Goal: Task Accomplishment & Management: Use online tool/utility

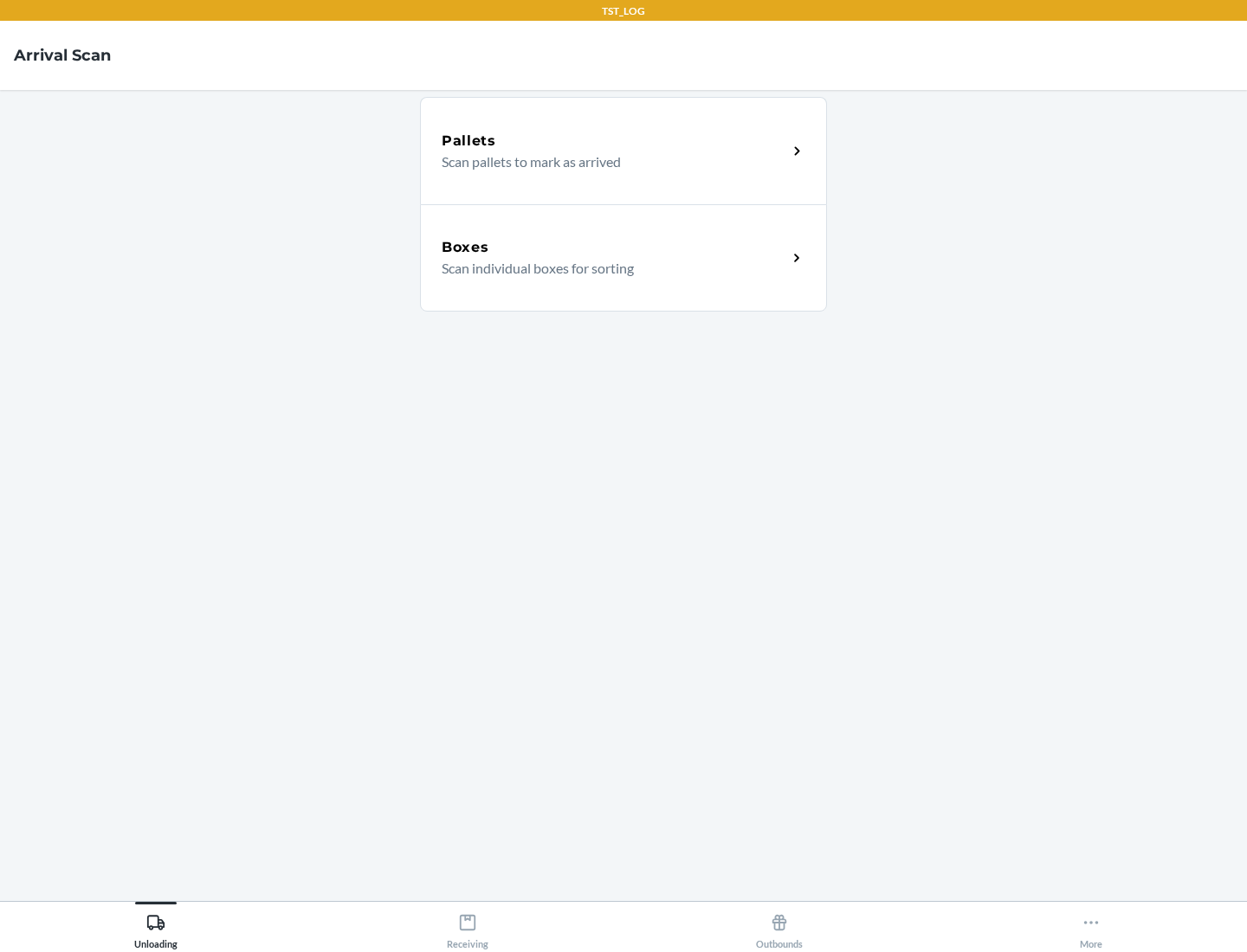
click at [614, 248] on div "Boxes" at bounding box center [614, 248] width 345 height 21
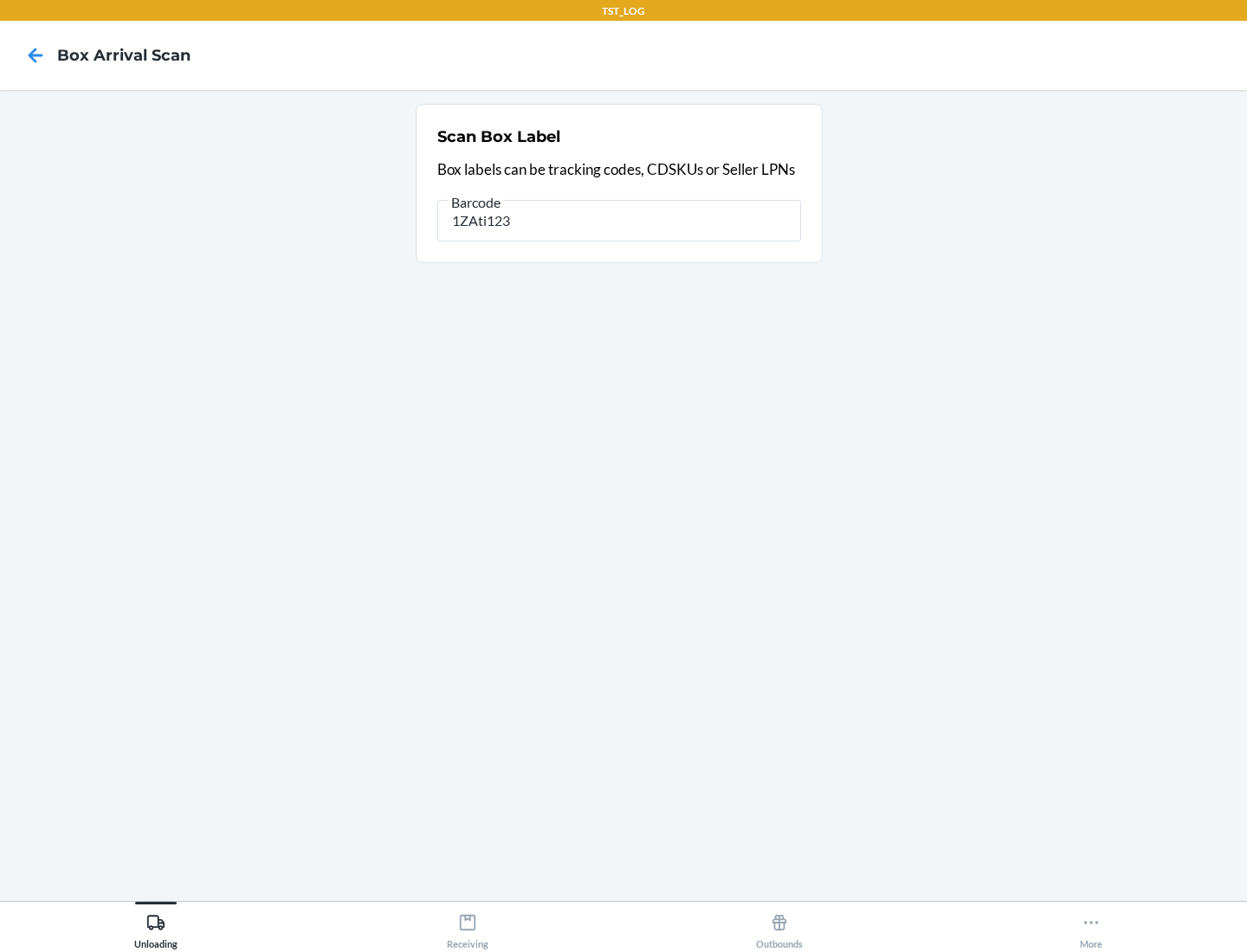
type input "1ZAti123"
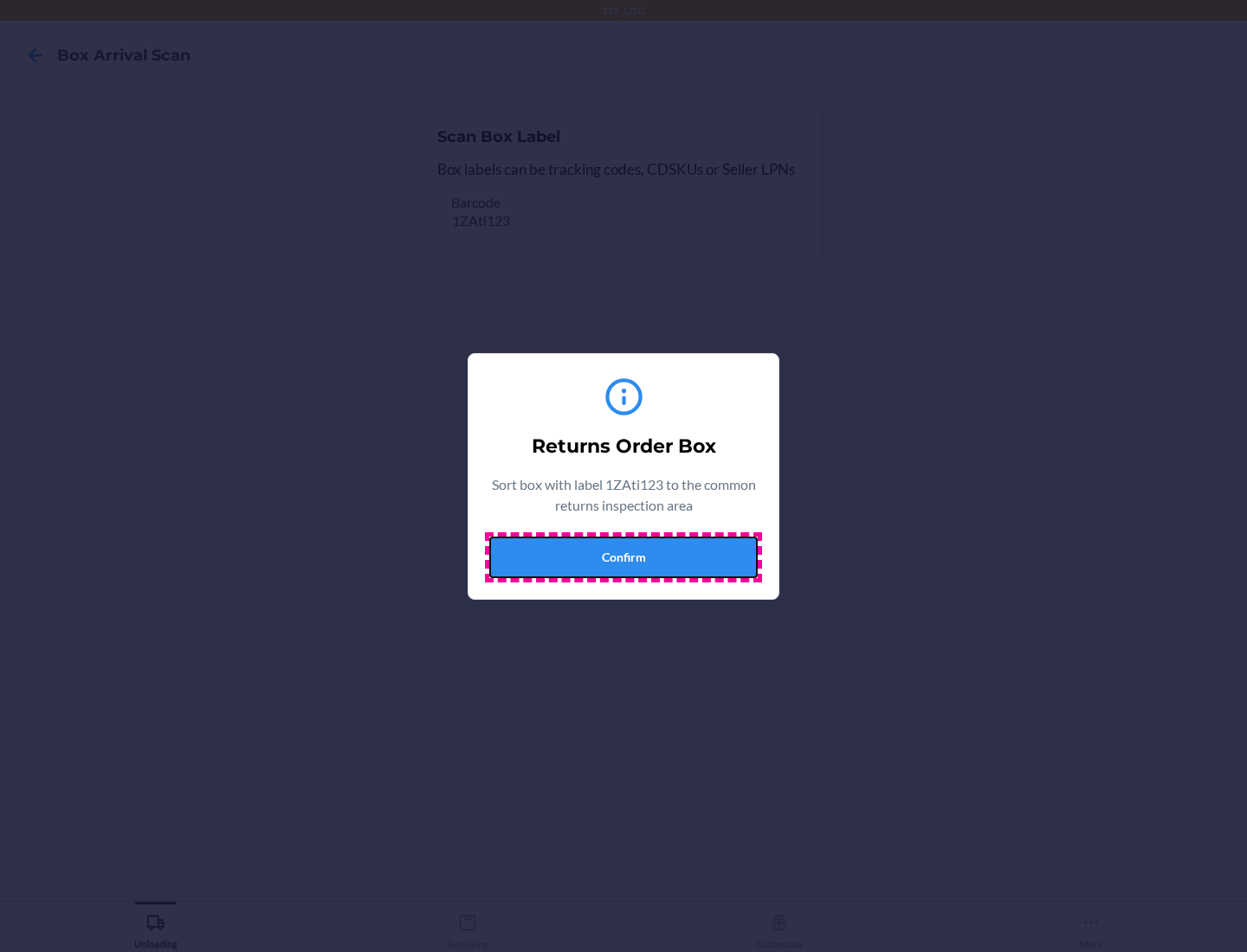
click at [624, 556] on button "Confirm" at bounding box center [623, 557] width 268 height 41
